Goal: Find specific page/section: Find specific page/section

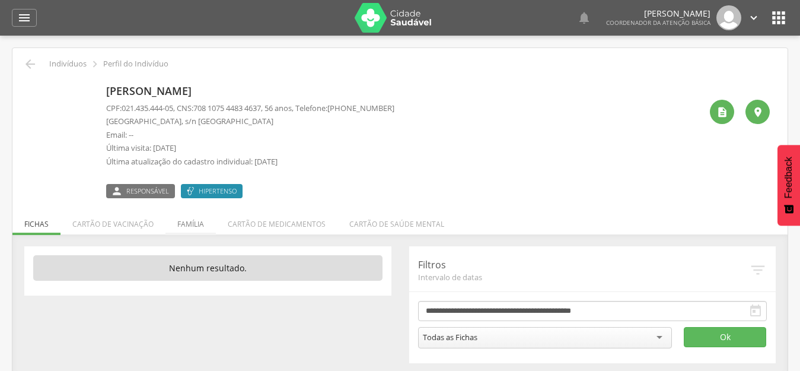
click at [182, 222] on li "Família" at bounding box center [191, 221] width 50 height 28
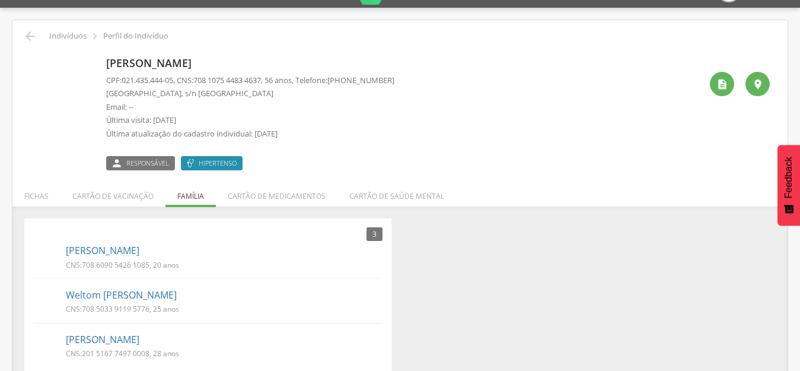
scroll to position [43, 0]
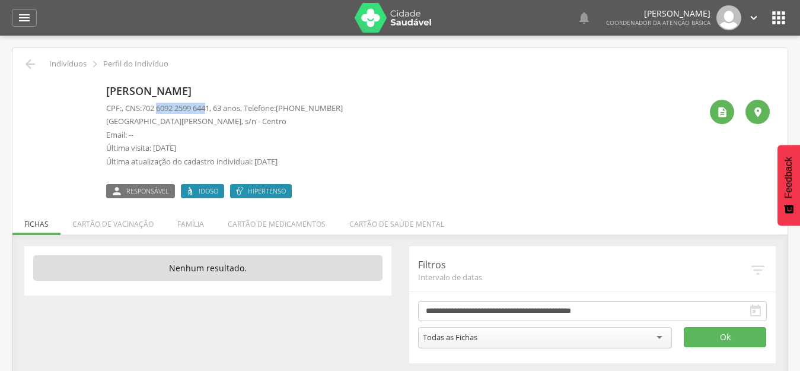
drag, startPoint x: 216, startPoint y: 107, endPoint x: 162, endPoint y: 107, distance: 54.0
click at [162, 107] on span "702 6092 2599 6441" at bounding box center [176, 108] width 68 height 11
drag, startPoint x: 217, startPoint y: 106, endPoint x: 150, endPoint y: 111, distance: 67.3
click at [150, 111] on span "702 6092 2599 6441" at bounding box center [176, 108] width 68 height 11
copy span "702 6092 2599 6441"
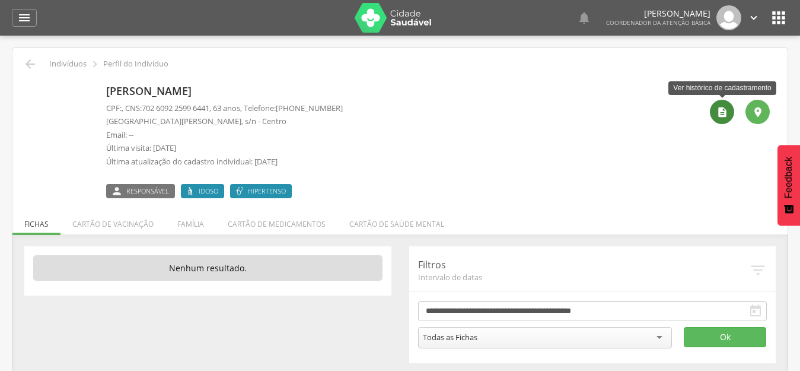
click at [719, 112] on icon "" at bounding box center [723, 112] width 12 height 12
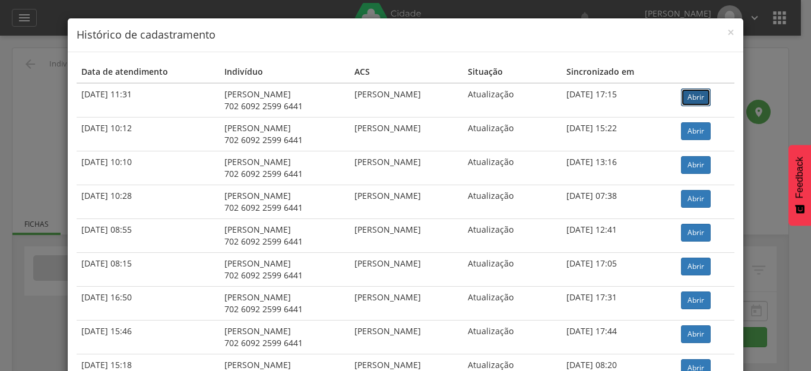
click at [703, 104] on link "Abrir" at bounding box center [696, 97] width 30 height 18
click at [727, 32] on span "×" at bounding box center [730, 32] width 7 height 17
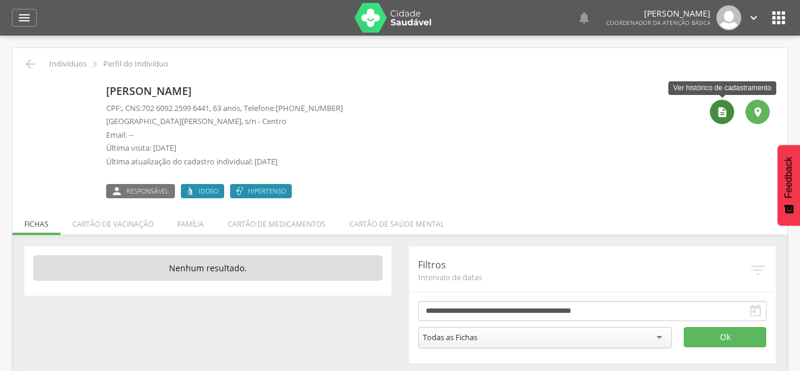
click at [723, 117] on icon "" at bounding box center [723, 112] width 12 height 12
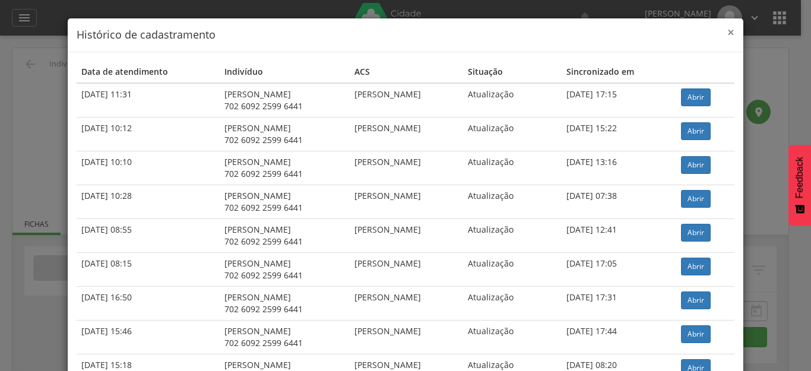
click at [727, 32] on span "×" at bounding box center [730, 32] width 7 height 17
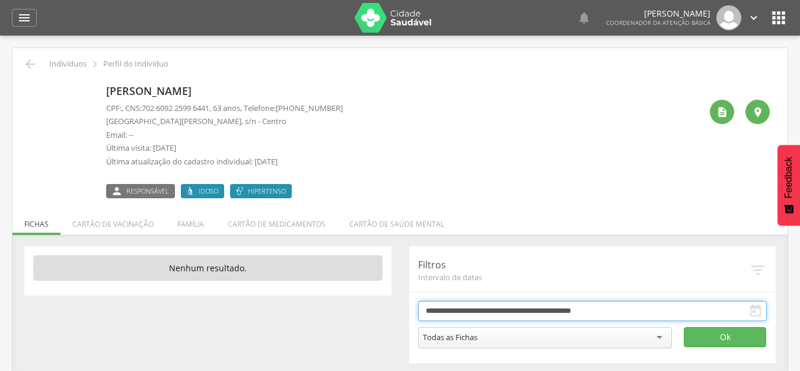
click at [500, 308] on input "**********" at bounding box center [592, 311] width 349 height 20
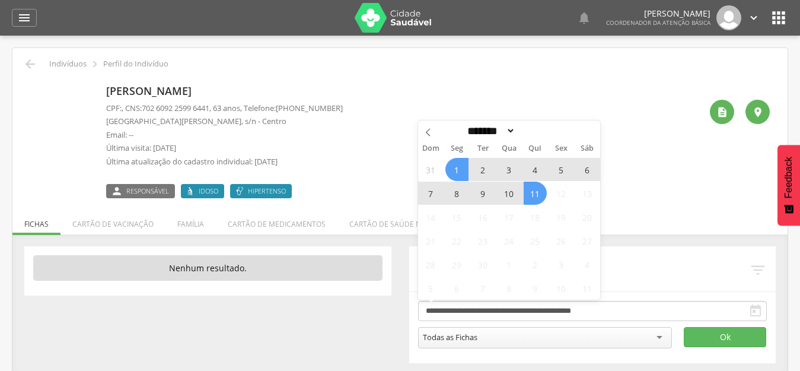
click at [488, 123] on div "******* ********* ***** ***** **** ***** ***** ****** ******** ****" at bounding box center [509, 130] width 137 height 20
click at [488, 129] on select "******* ********* ***** ***** **** ***** ***** ****** ********" at bounding box center [490, 131] width 52 height 12
select select "*"
click at [464, 125] on select "******* ********* ***** ***** **** ***** ***** ****** ********" at bounding box center [490, 131] width 52 height 12
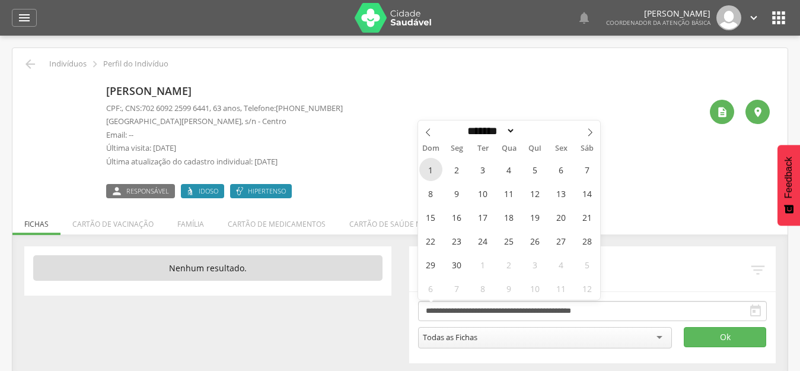
click at [433, 170] on span "1" at bounding box center [431, 169] width 23 height 23
type input "**********"
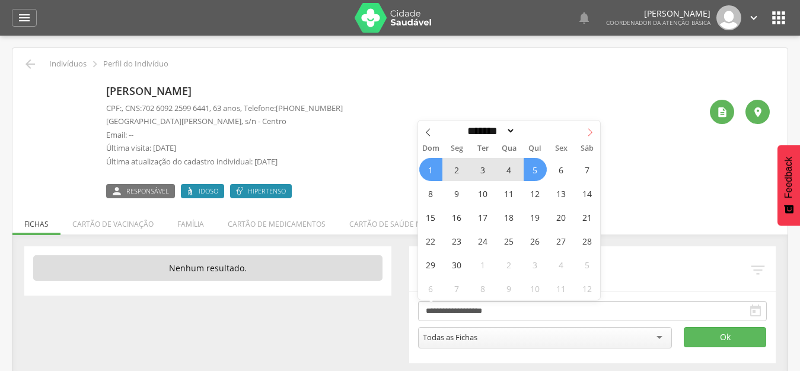
click at [594, 135] on icon at bounding box center [590, 132] width 8 height 8
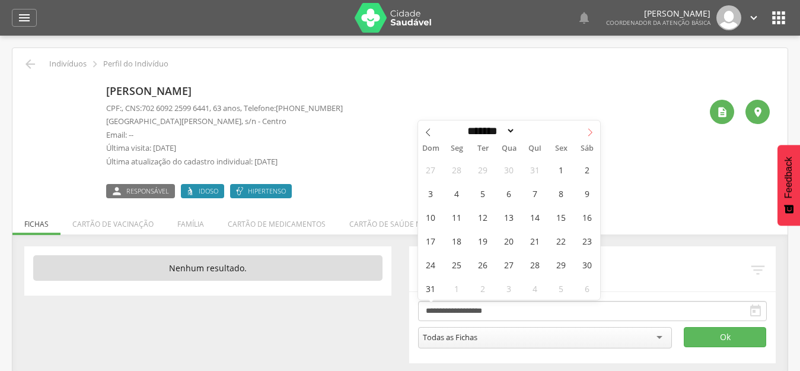
click at [594, 135] on icon at bounding box center [590, 132] width 8 height 8
select select "*"
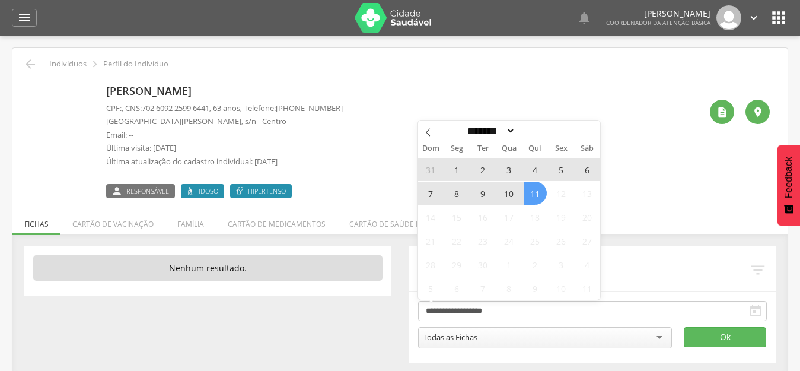
click at [534, 194] on span "11" at bounding box center [535, 193] width 23 height 23
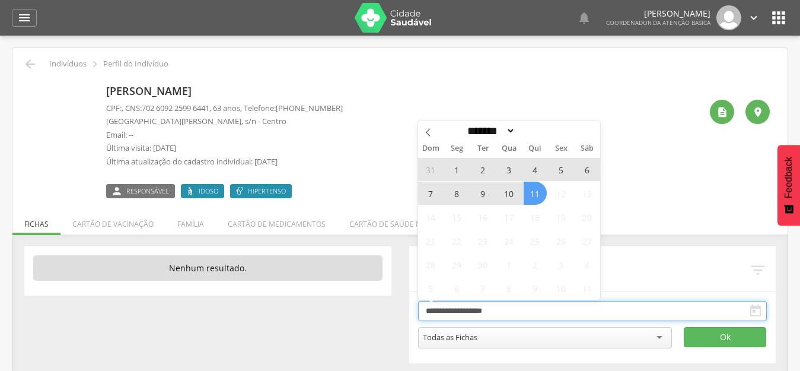
type input "**********"
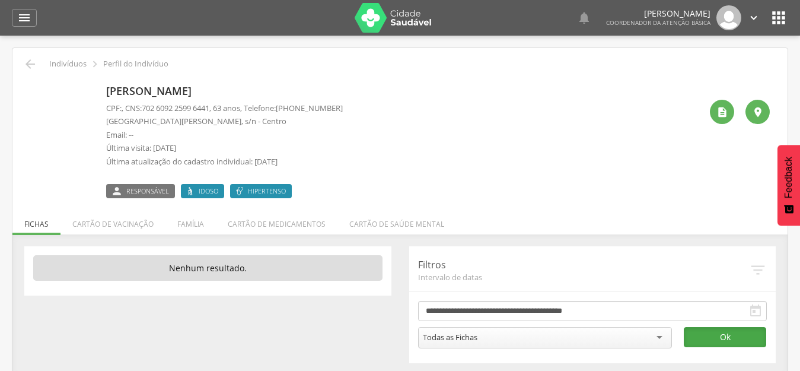
click at [719, 336] on button "Ok" at bounding box center [725, 337] width 82 height 20
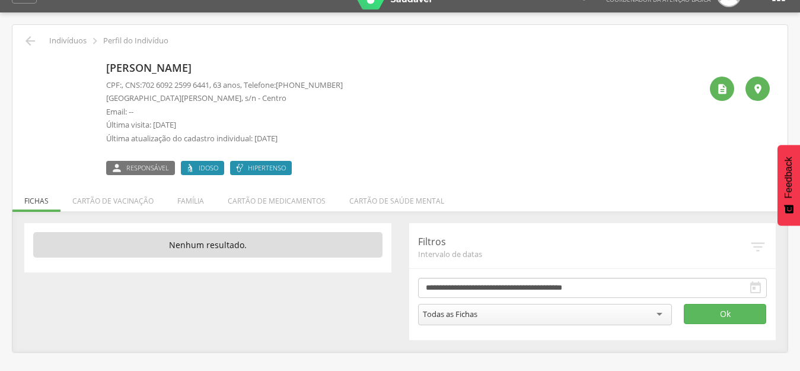
scroll to position [36, 0]
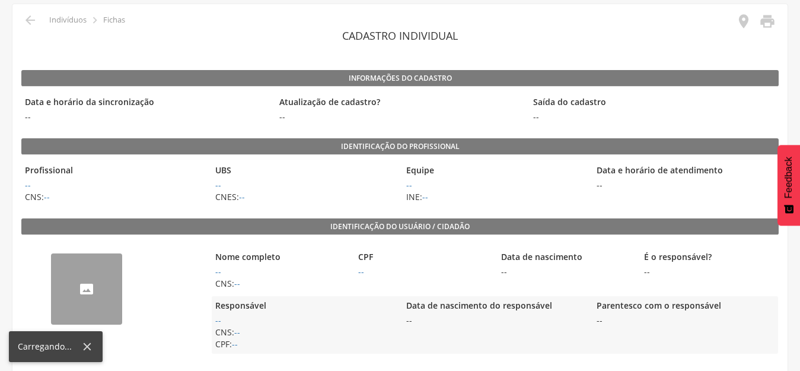
scroll to position [254, 0]
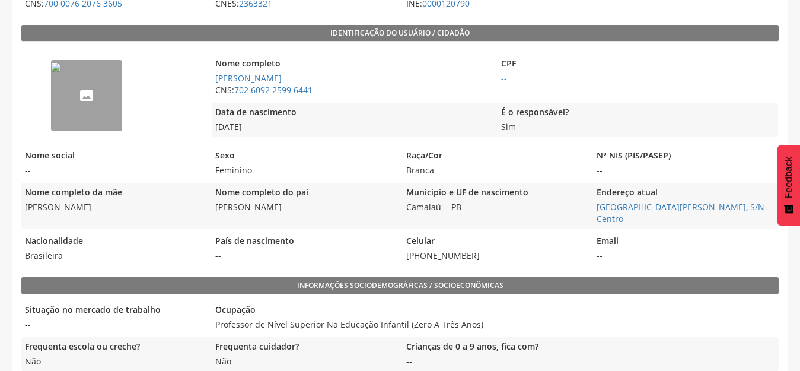
click at [61, 72] on img "--" at bounding box center [55, 66] width 9 height 9
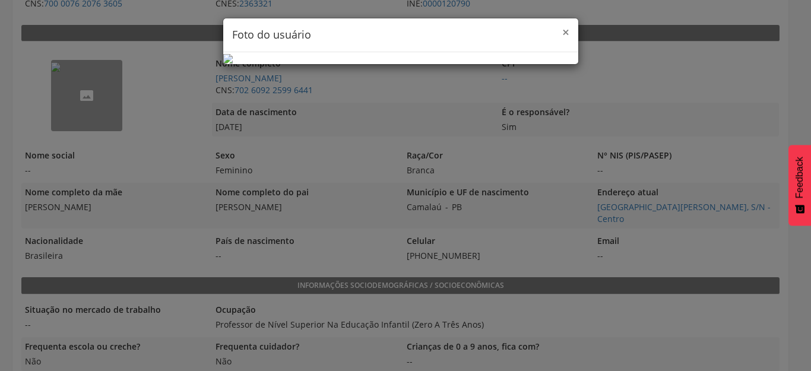
click at [563, 31] on span "×" at bounding box center [565, 32] width 7 height 17
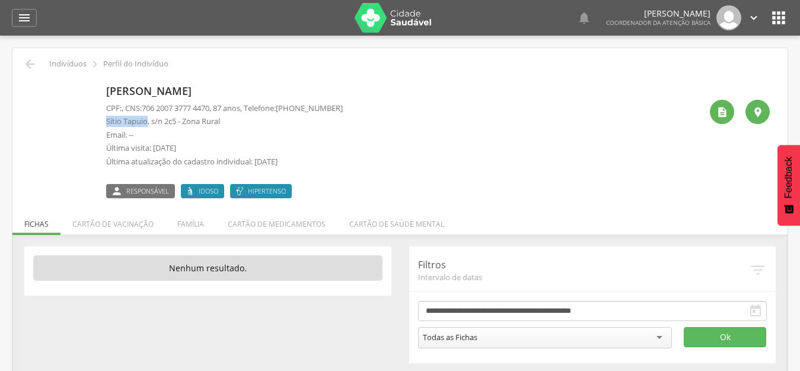
drag, startPoint x: 106, startPoint y: 119, endPoint x: 148, endPoint y: 119, distance: 42.1
click at [148, 119] on div "Luiz Pereira Subrinho CPF: , CNS: 706 2007 3777 4470 , 87 anos, Telefone: (81) …" at bounding box center [400, 139] width 740 height 118
copy p "Sítio Tapuio"
drag, startPoint x: 182, startPoint y: 123, endPoint x: 103, endPoint y: 119, distance: 78.4
click at [103, 119] on div "Paulo Berto de Lima CPF: 716.162.414-20 , CNS: 709 8010 2627 5998 , 84 anos, Te…" at bounding box center [400, 139] width 740 height 118
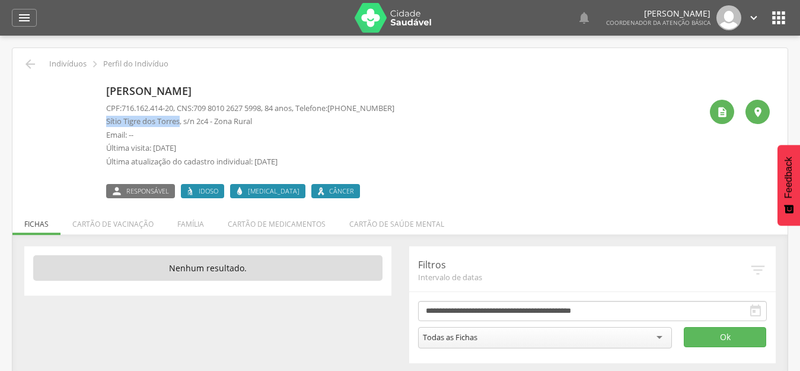
copy p "Sítio Tigre dos Torres"
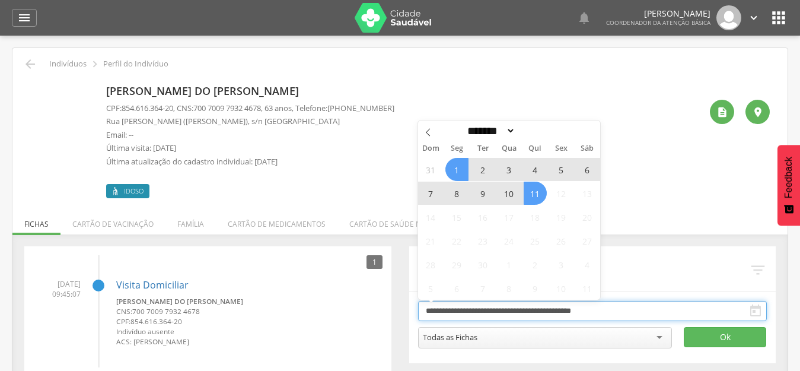
click at [531, 312] on input "**********" at bounding box center [592, 311] width 349 height 20
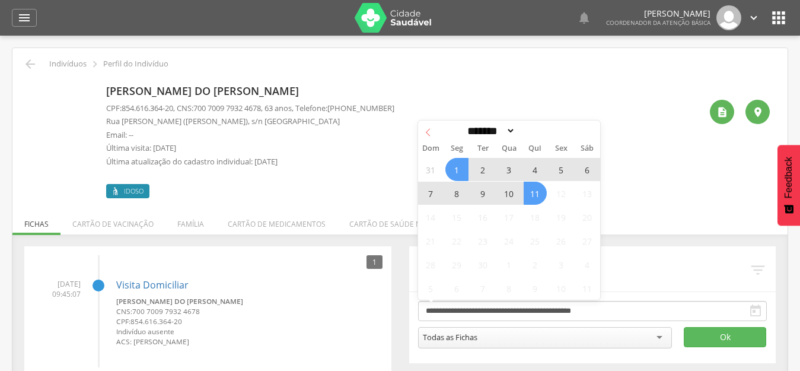
click at [436, 130] on span at bounding box center [428, 130] width 20 height 20
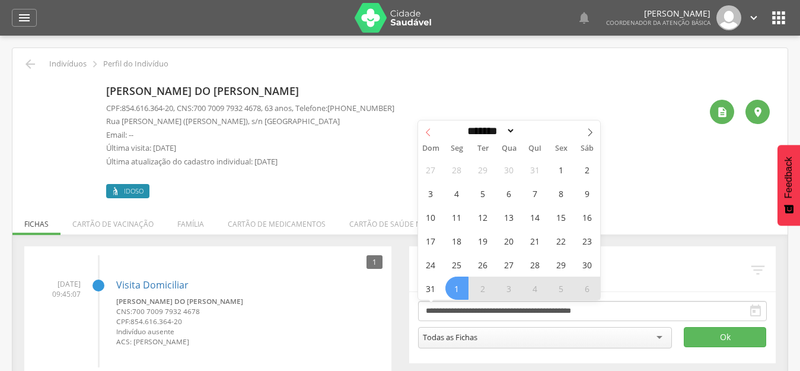
click at [429, 132] on icon at bounding box center [428, 132] width 8 height 8
select select "*"
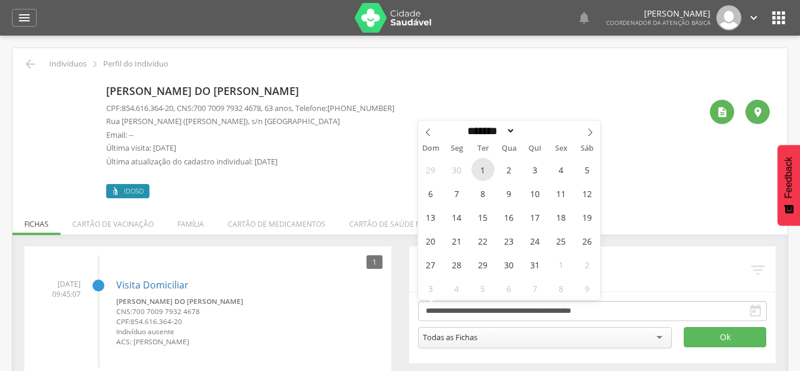
click at [484, 170] on span "1" at bounding box center [483, 169] width 23 height 23
type input "**********"
click at [428, 134] on icon at bounding box center [428, 132] width 4 height 8
select select "*"
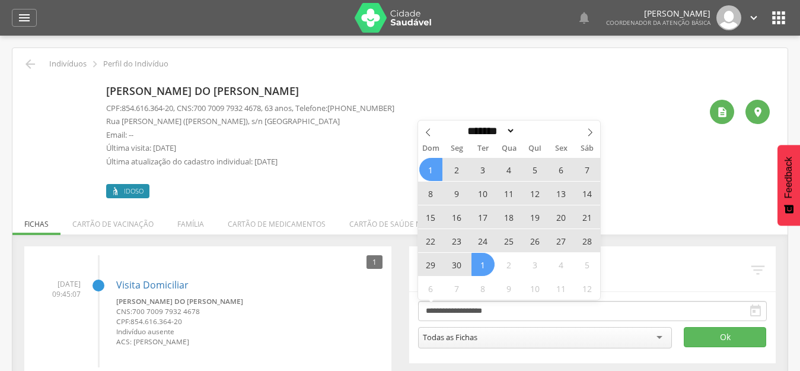
drag, startPoint x: 428, startPoint y: 171, endPoint x: 550, endPoint y: 170, distance: 121.7
click at [428, 171] on span "1" at bounding box center [431, 169] width 23 height 23
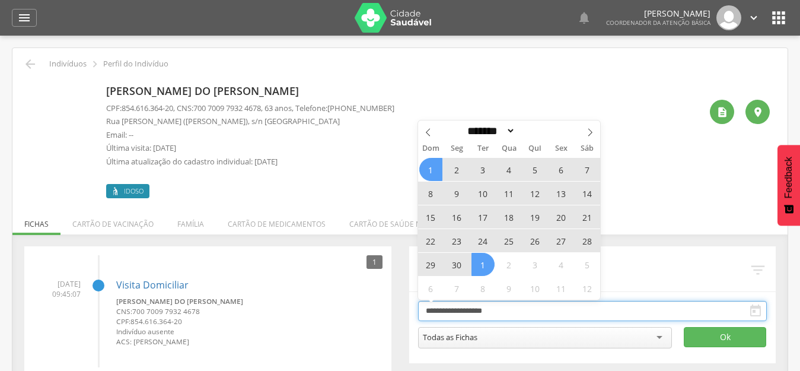
type input "**********"
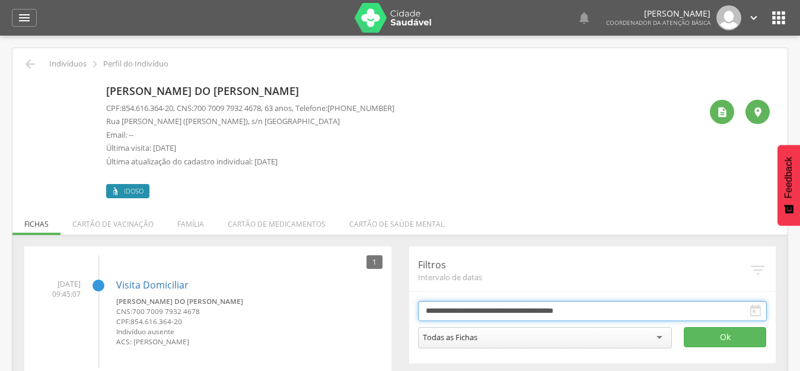
click at [475, 314] on input "**********" at bounding box center [592, 311] width 349 height 20
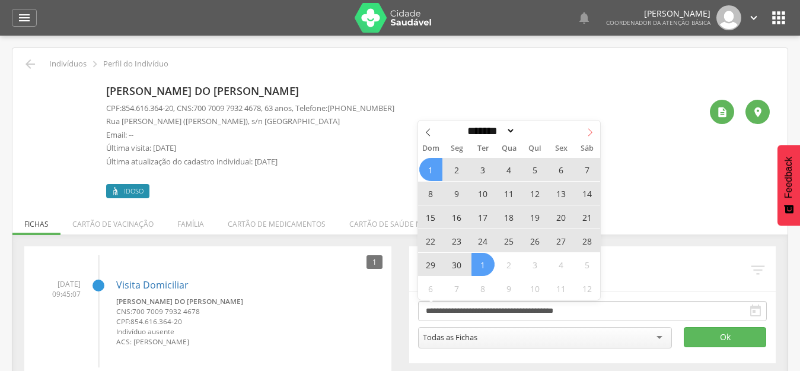
click at [591, 135] on icon at bounding box center [590, 132] width 8 height 8
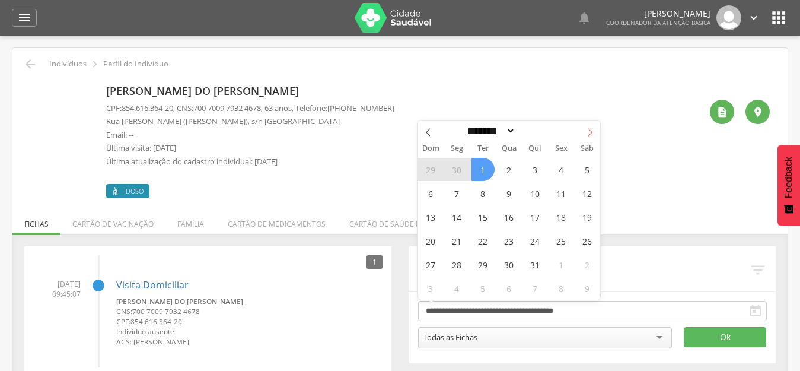
click at [591, 135] on icon at bounding box center [590, 132] width 8 height 8
select select "*"
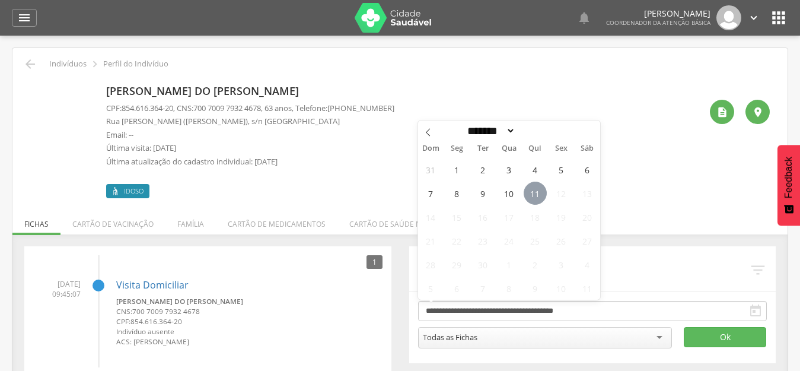
click at [533, 198] on span "11" at bounding box center [535, 193] width 23 height 23
type input "**********"
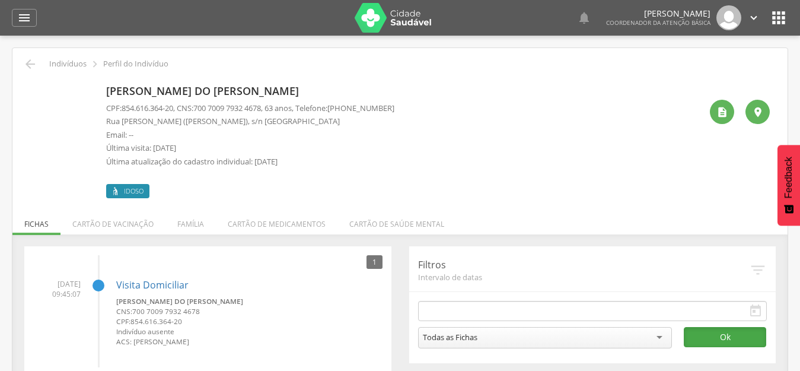
click at [711, 333] on button "Ok" at bounding box center [725, 337] width 82 height 20
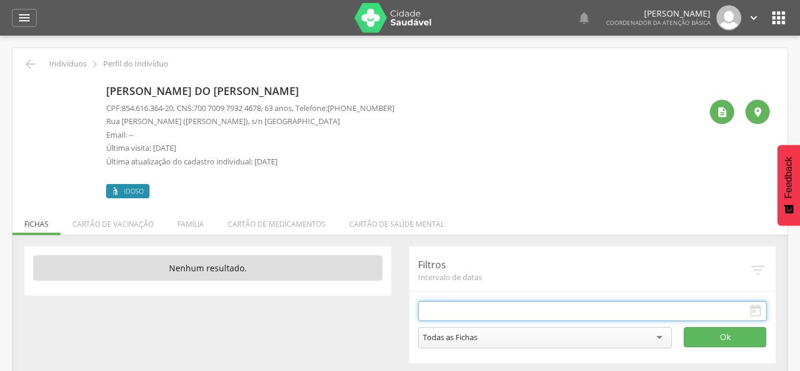
click at [460, 309] on input "text" at bounding box center [592, 311] width 349 height 20
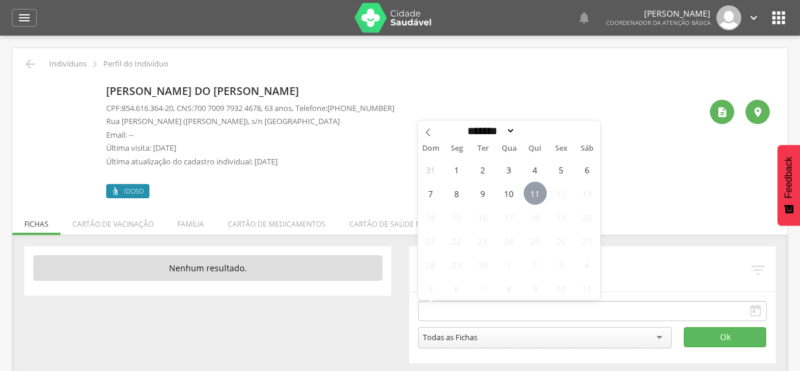
click at [535, 193] on span "11" at bounding box center [535, 193] width 23 height 23
type input "**********"
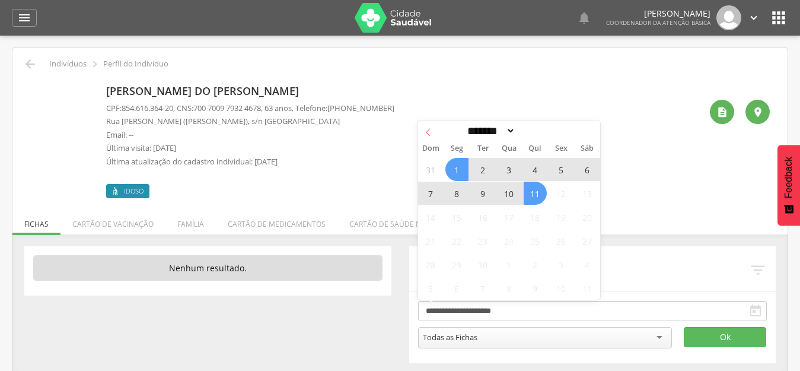
click at [430, 134] on icon at bounding box center [428, 132] width 8 height 8
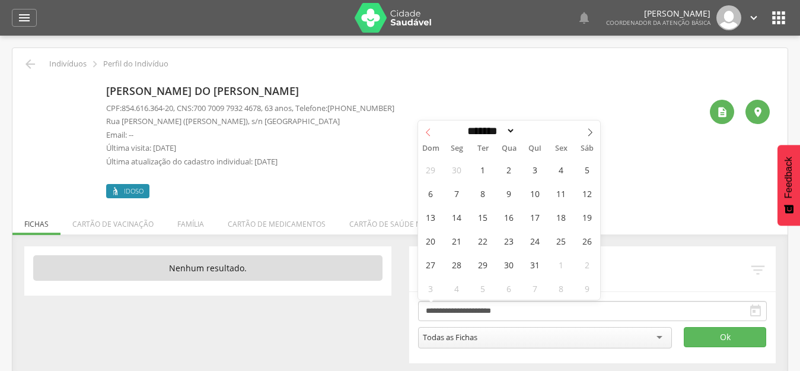
click at [430, 134] on icon at bounding box center [428, 132] width 8 height 8
select select "*"
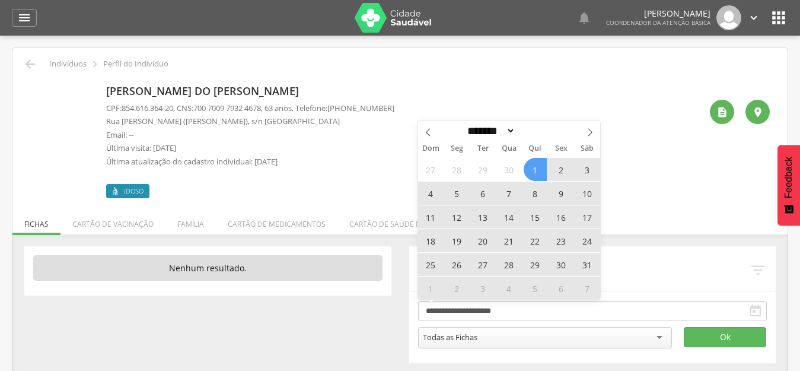
click at [538, 170] on span "1" at bounding box center [535, 169] width 23 height 23
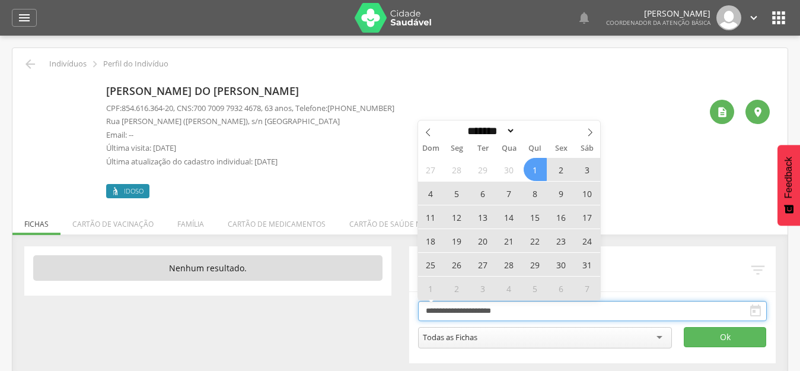
type input "**********"
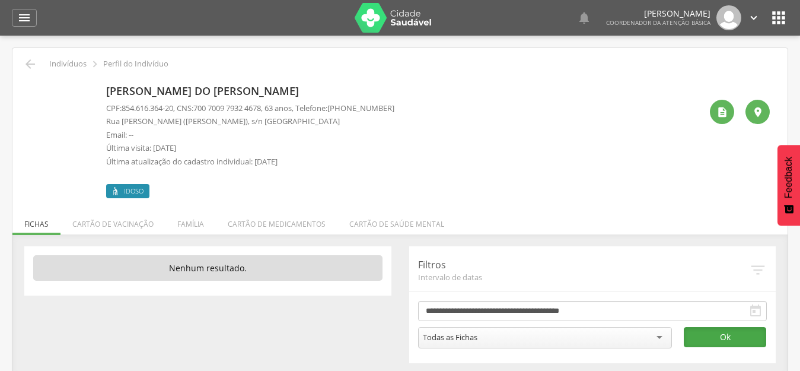
click at [701, 330] on button "Ok" at bounding box center [725, 337] width 82 height 20
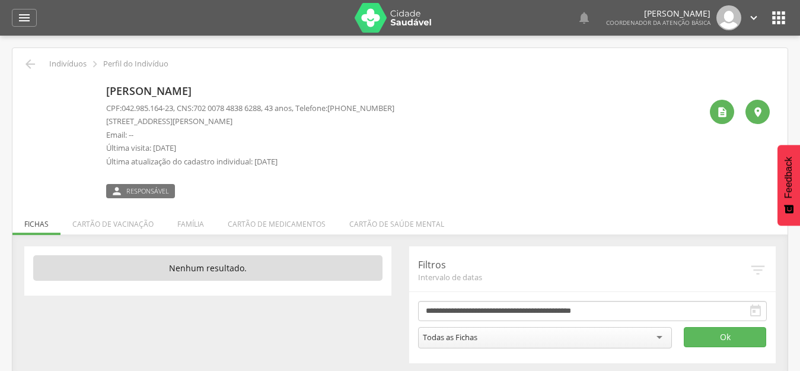
click at [532, 140] on div "[PERSON_NAME] CPF: 042.985.164-23 , CNS: [PHONE_NUMBER] , 43 anos, Telefone: [P…" at bounding box center [403, 139] width 595 height 118
click at [192, 219] on li "Família" at bounding box center [191, 221] width 50 height 28
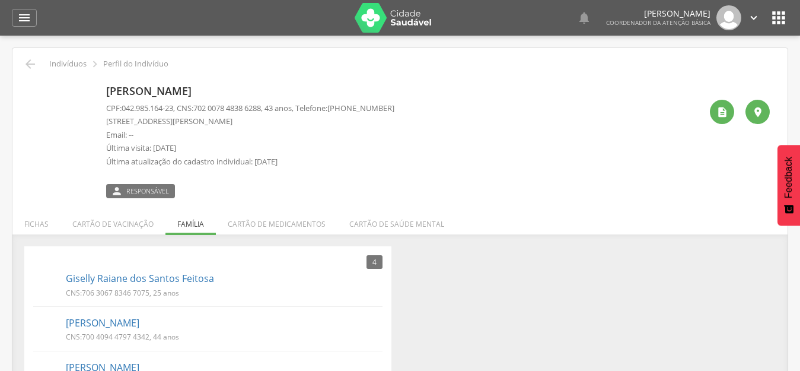
click at [521, 183] on div "[PERSON_NAME] CPF: 042.985.164-23 , CNS: [PHONE_NUMBER] , 43 anos, Telefone: [P…" at bounding box center [403, 139] width 595 height 118
drag, startPoint x: 810, startPoint y: 15, endPoint x: 568, endPoint y: 259, distance: 343.2
click at [568, 259] on div "4 Nenhum outro membro da família cadastrado. [PERSON_NAME] Feitosa CNS: 706 306…" at bounding box center [400, 347] width 770 height 202
